Goal: Transaction & Acquisition: Purchase product/service

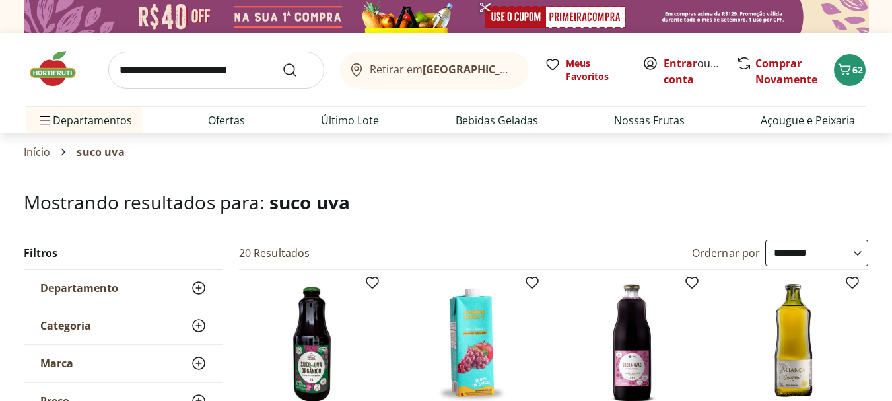
select select "**********"
click at [205, 64] on input "search" at bounding box center [216, 70] width 216 height 37
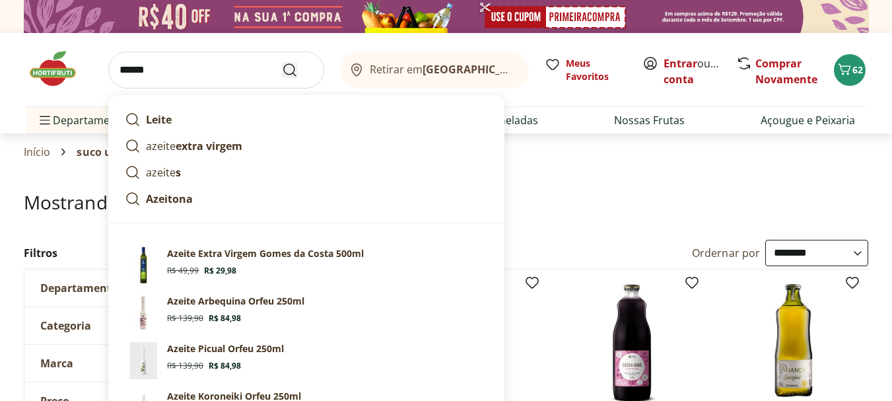
type input "******"
click at [288, 70] on icon "Submit Search" at bounding box center [290, 70] width 16 height 16
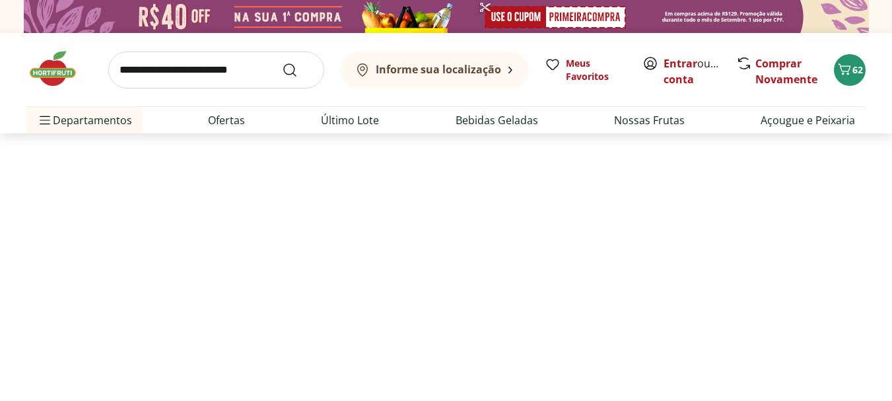
select select "**********"
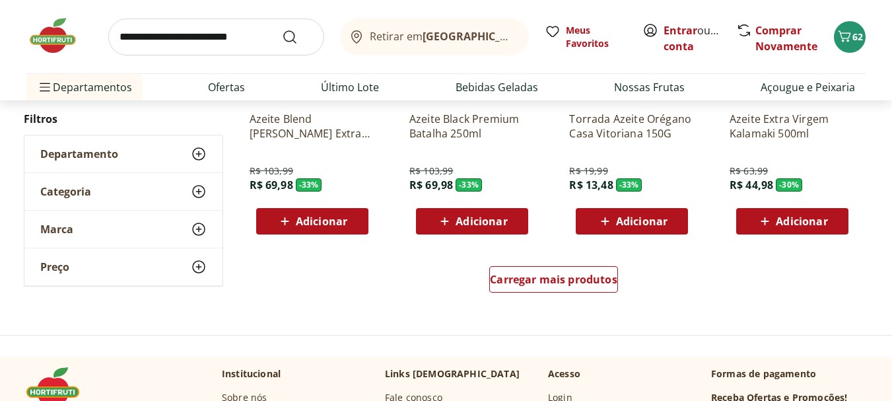
scroll to position [902, 0]
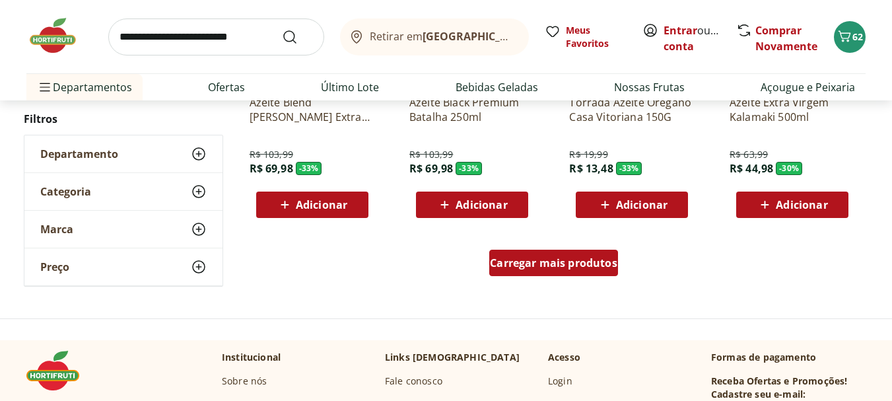
click at [521, 268] on span "Carregar mais produtos" at bounding box center [553, 263] width 127 height 11
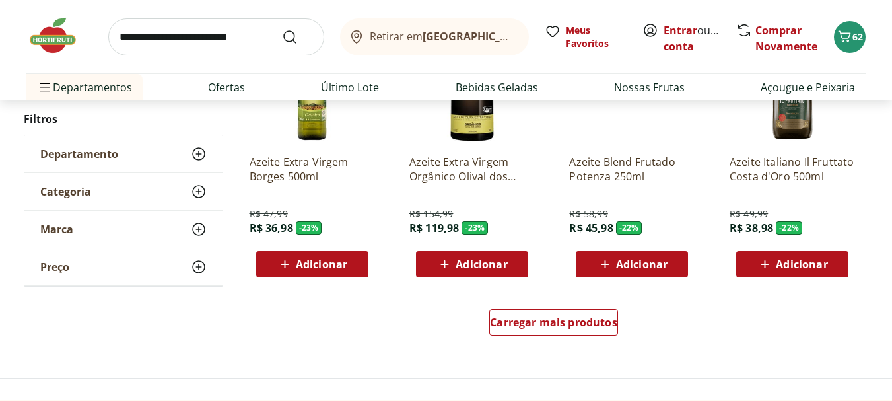
scroll to position [1748, 0]
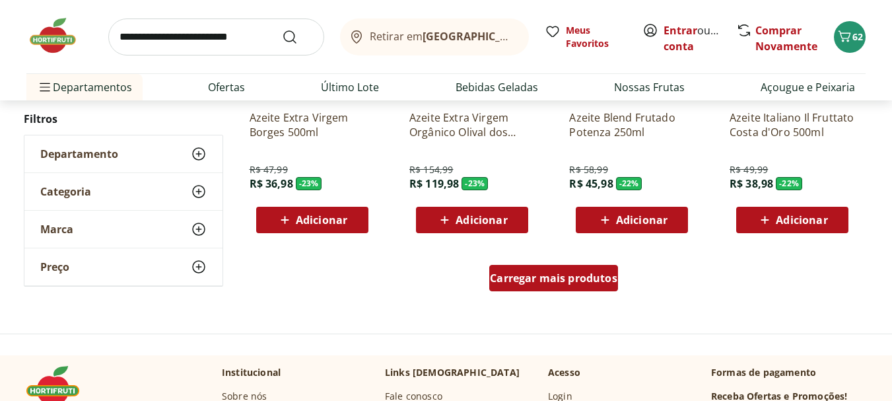
click at [542, 277] on span "Carregar mais produtos" at bounding box center [553, 278] width 127 height 11
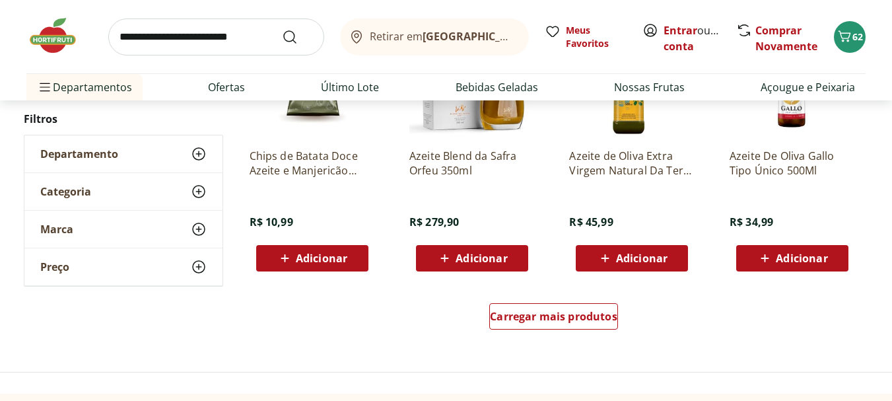
scroll to position [2585, 0]
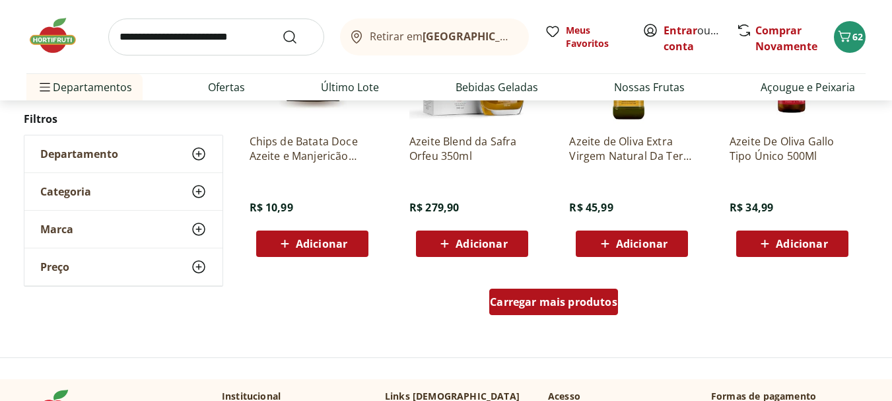
click at [540, 305] on span "Carregar mais produtos" at bounding box center [553, 301] width 127 height 11
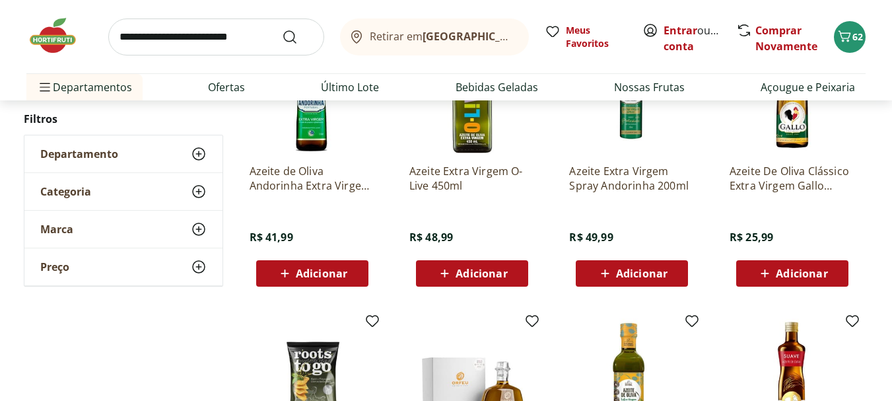
scroll to position [2273, 0]
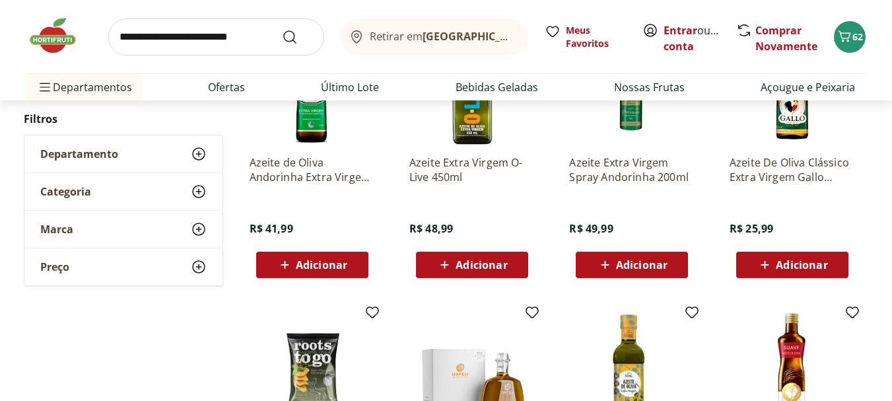
click at [611, 265] on icon at bounding box center [605, 265] width 17 height 16
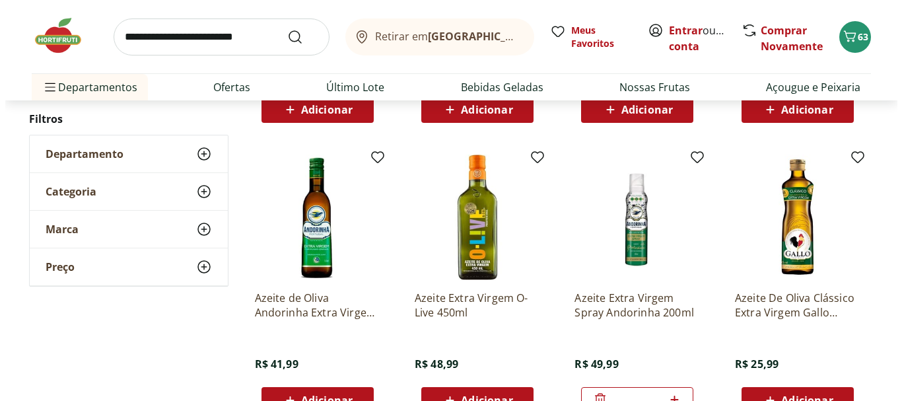
scroll to position [2180, 0]
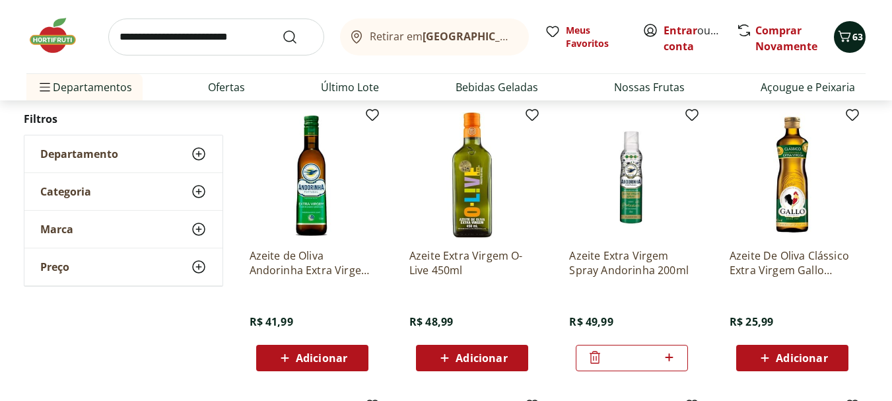
click at [848, 44] on icon "Carrinho" at bounding box center [845, 36] width 16 height 16
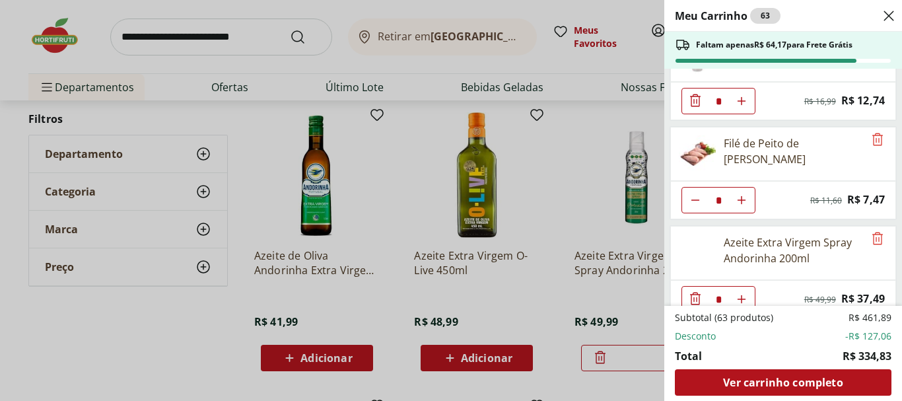
scroll to position [1056, 0]
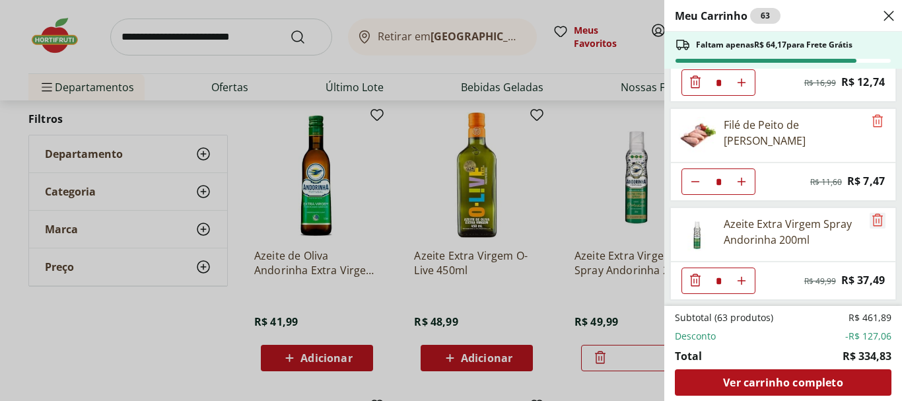
click at [870, 225] on icon "Remove" at bounding box center [878, 220] width 16 height 16
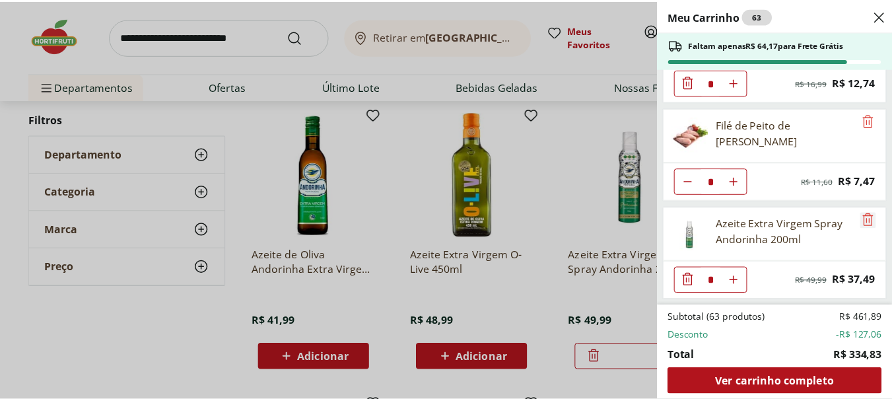
scroll to position [957, 0]
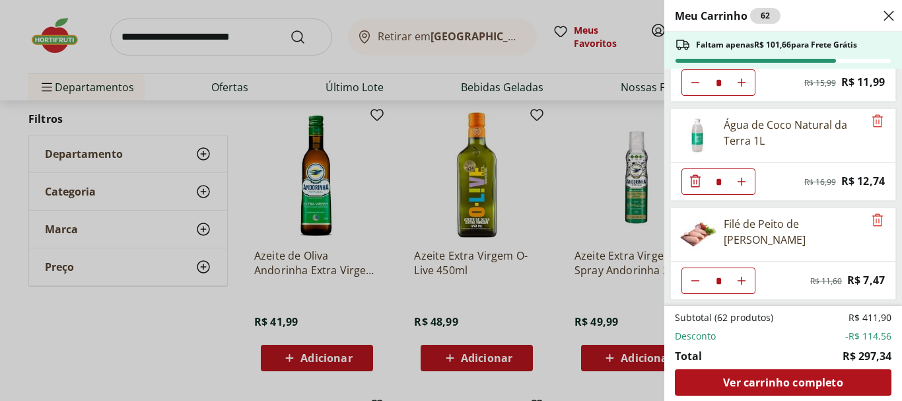
click at [215, 34] on div "Meu Carrinho 62 Faltam apenas R$ 101,66 para Frete Grátis Água Mineral Crystal …" at bounding box center [451, 200] width 902 height 401
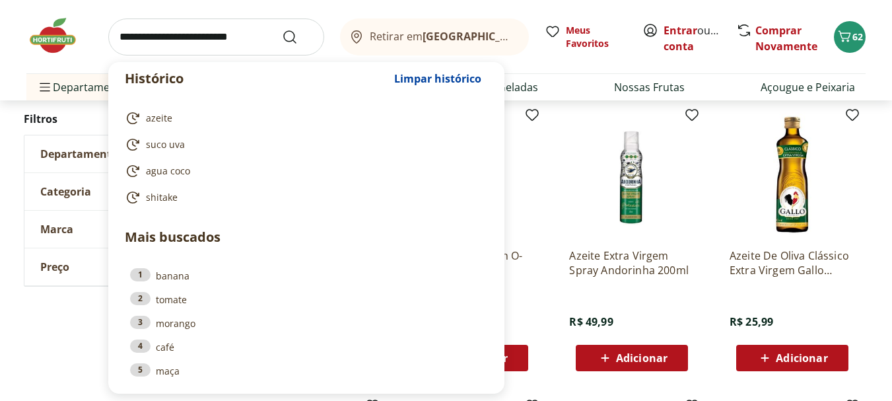
click at [200, 34] on input "search" at bounding box center [216, 36] width 216 height 37
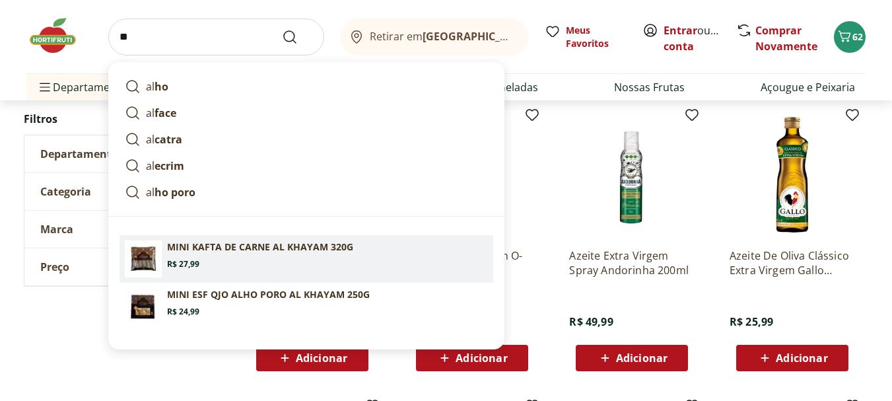
click at [270, 269] on link "MINI KAFTA DE CARNE AL KHAYAM 320G Price: R$ 27,99" at bounding box center [307, 259] width 374 height 48
type input "**********"
